Goal: Check status: Check status

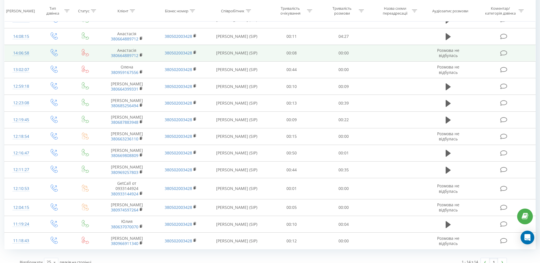
scroll to position [82, 0]
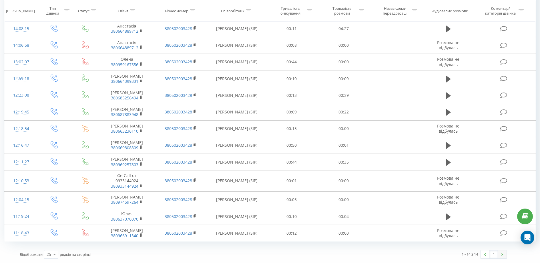
click at [503, 254] on img at bounding box center [503, 254] width 2 height 3
click at [485, 255] on link at bounding box center [485, 254] width 9 height 8
click at [503, 255] on link at bounding box center [502, 254] width 9 height 8
click at [488, 255] on link at bounding box center [485, 254] width 9 height 8
click at [501, 255] on link at bounding box center [502, 254] width 9 height 8
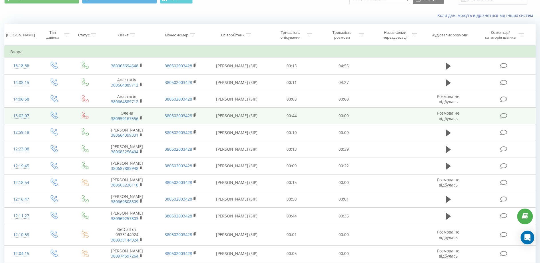
scroll to position [0, 0]
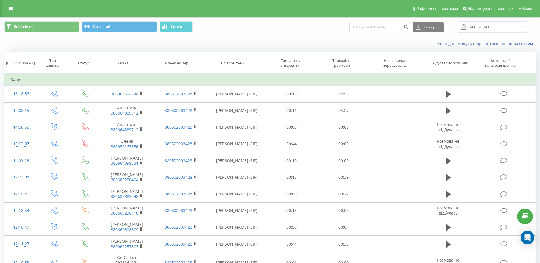
click at [467, 26] on span at bounding box center [463, 26] width 5 height 5
click at [467, 28] on span at bounding box center [463, 26] width 5 height 5
click at [467, 27] on span at bounding box center [463, 26] width 5 height 5
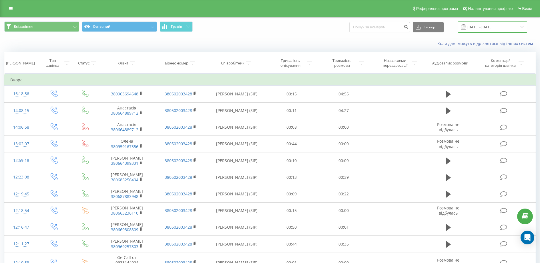
click at [480, 27] on input "[DATE] - [DATE]" at bounding box center [492, 26] width 69 height 11
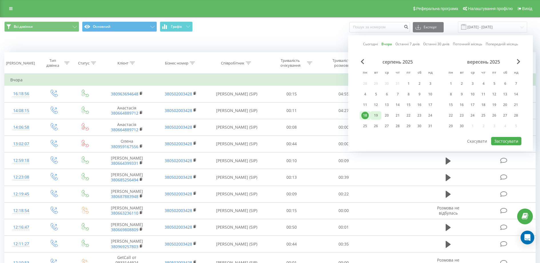
click at [377, 116] on div "19" at bounding box center [375, 115] width 7 height 7
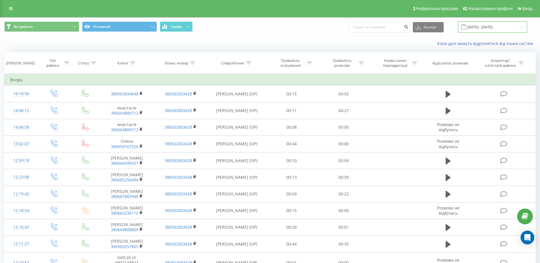
click at [502, 28] on input "[DATE] - [DATE]" at bounding box center [492, 26] width 69 height 11
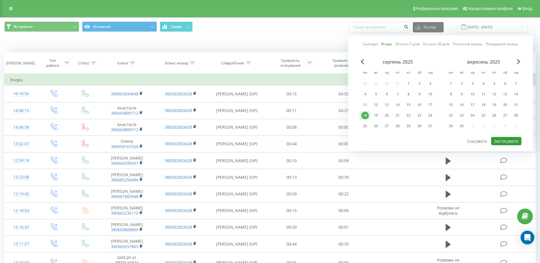
click at [503, 140] on button "Застосувати" at bounding box center [507, 141] width 30 height 8
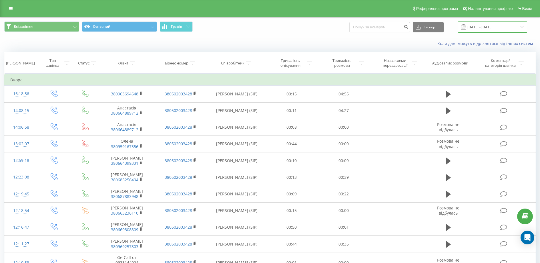
click at [466, 26] on input "[DATE] - [DATE]" at bounding box center [492, 26] width 69 height 11
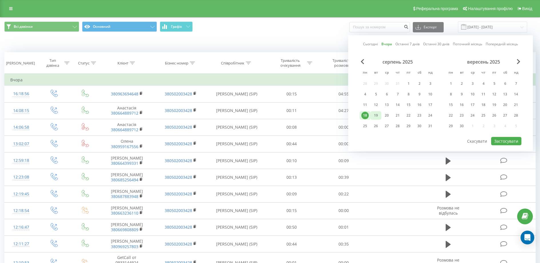
click at [376, 114] on div "19" at bounding box center [375, 115] width 7 height 7
click at [499, 139] on button "Застосувати" at bounding box center [507, 141] width 30 height 8
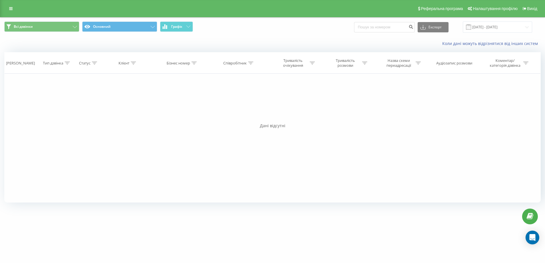
click at [471, 28] on span at bounding box center [468, 26] width 5 height 5
click at [481, 27] on input "[DATE] - [DATE]" at bounding box center [497, 26] width 69 height 11
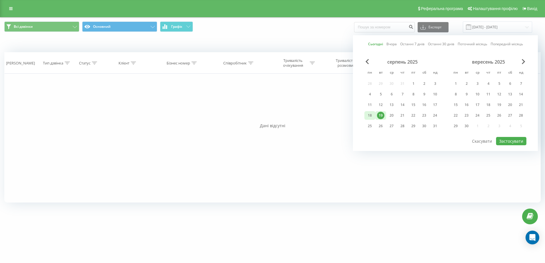
click at [371, 115] on div "18" at bounding box center [369, 115] width 7 height 7
click at [510, 140] on button "Застосувати" at bounding box center [511, 141] width 30 height 8
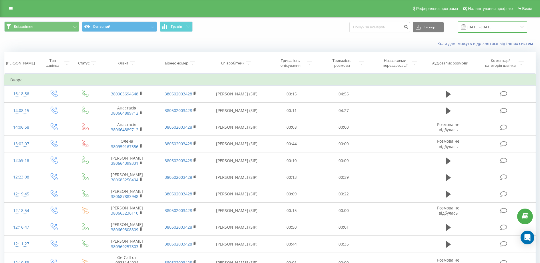
click at [481, 27] on input "[DATE] - [DATE]" at bounding box center [492, 26] width 69 height 11
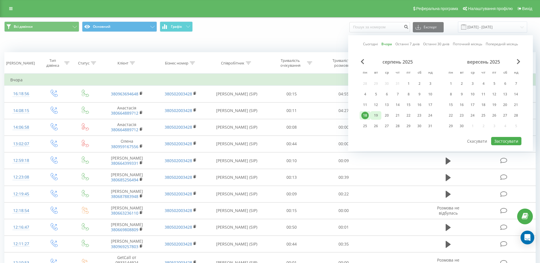
click at [378, 115] on div "19" at bounding box center [375, 115] width 7 height 7
click at [517, 141] on button "Застосувати" at bounding box center [507, 141] width 30 height 8
type input "[DATE] - [DATE]"
